Goal: Go to known website: Access a specific website the user already knows

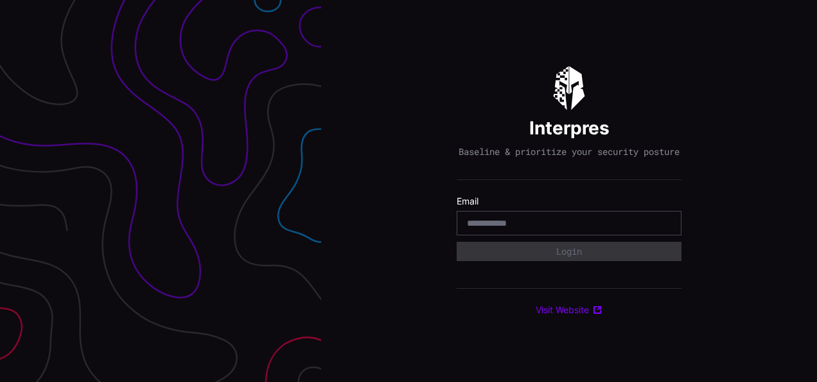
click at [577, 224] on input "email" at bounding box center [569, 223] width 204 height 12
type input "**********"
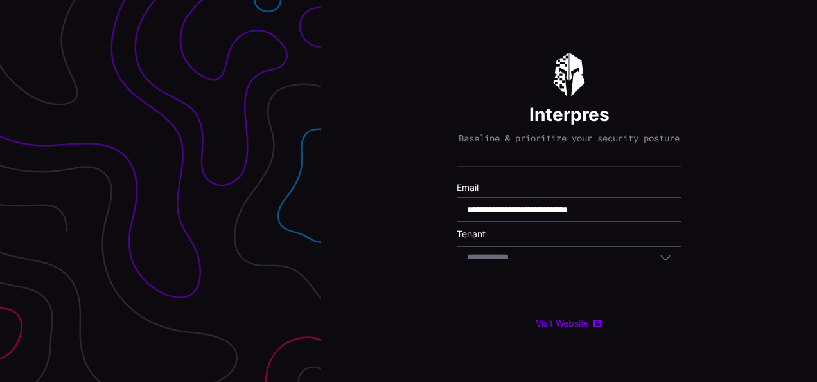
click at [550, 256] on div "Select Tenant" at bounding box center [569, 257] width 225 height 22
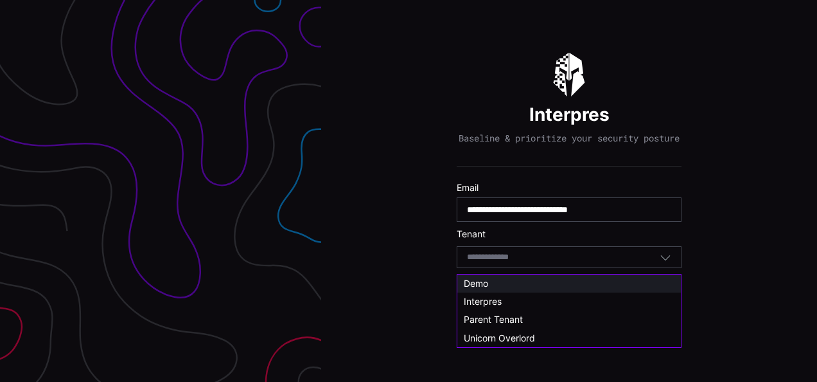
click at [488, 275] on div "Demo" at bounding box center [570, 283] width 224 height 18
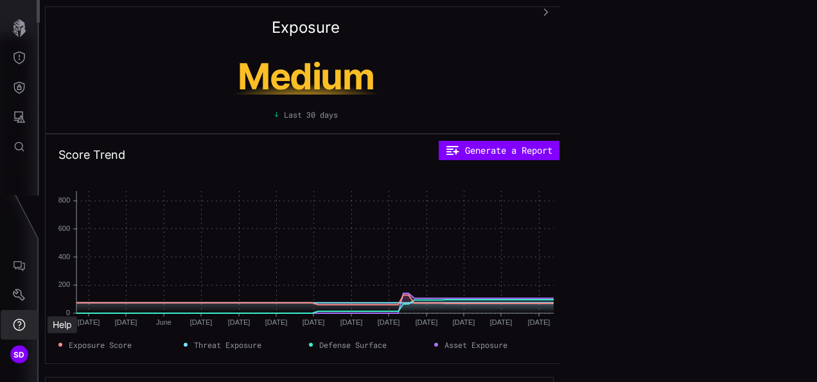
click at [26, 324] on button "Help" at bounding box center [19, 325] width 37 height 30
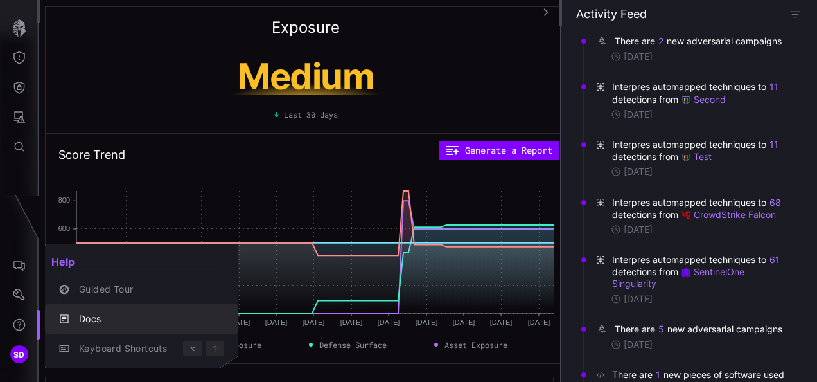
click at [89, 321] on div "Docs" at bounding box center [149, 319] width 152 height 16
